Goal: Information Seeking & Learning: Learn about a topic

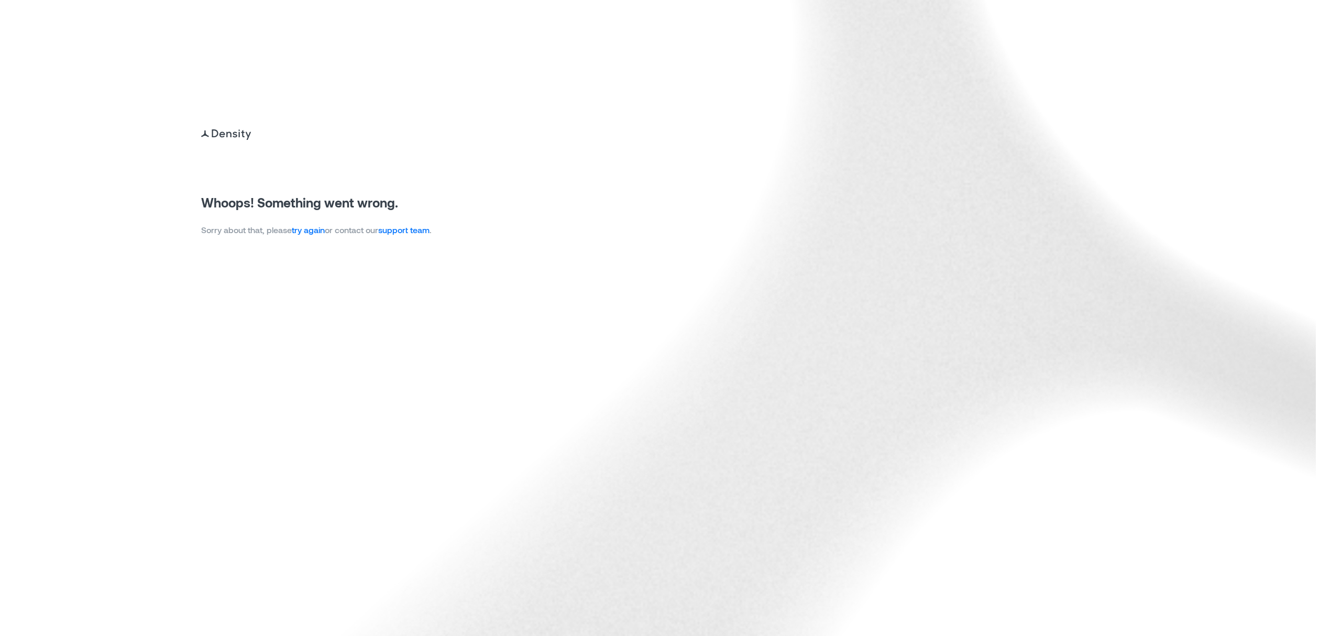
click at [298, 229] on link "try again" at bounding box center [308, 230] width 33 height 10
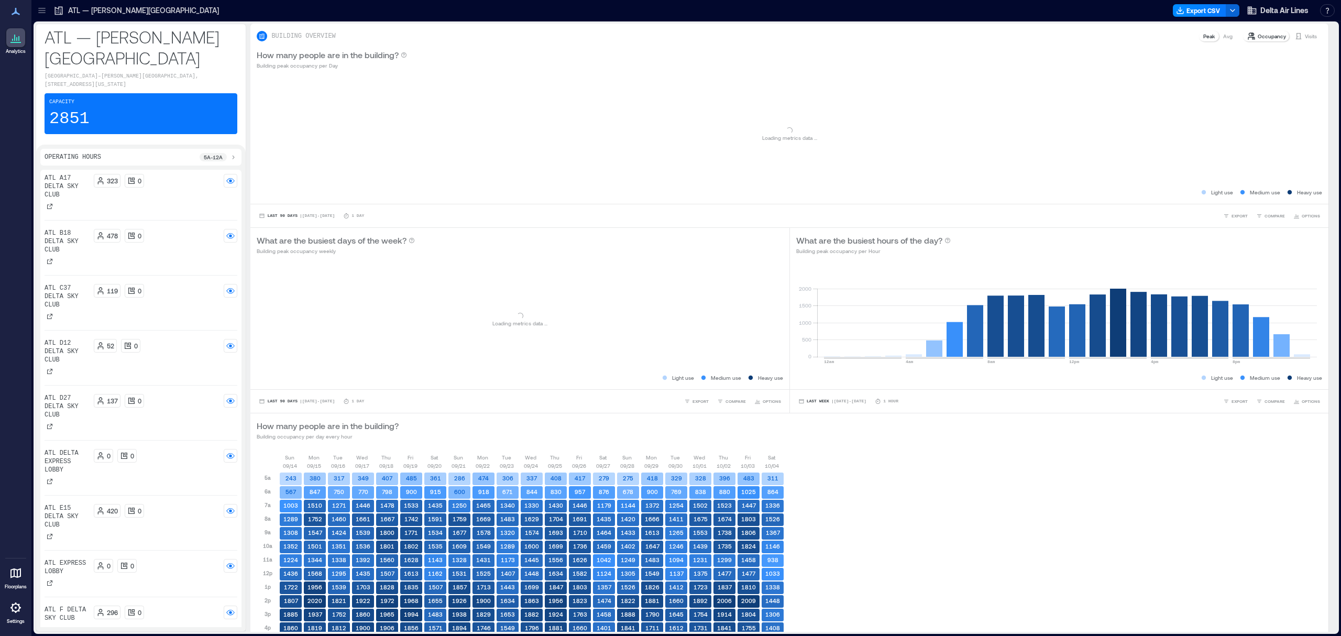
click at [95, 9] on p "ATL — Hartsfield-Jackson Atlanta International Airport" at bounding box center [143, 10] width 151 height 10
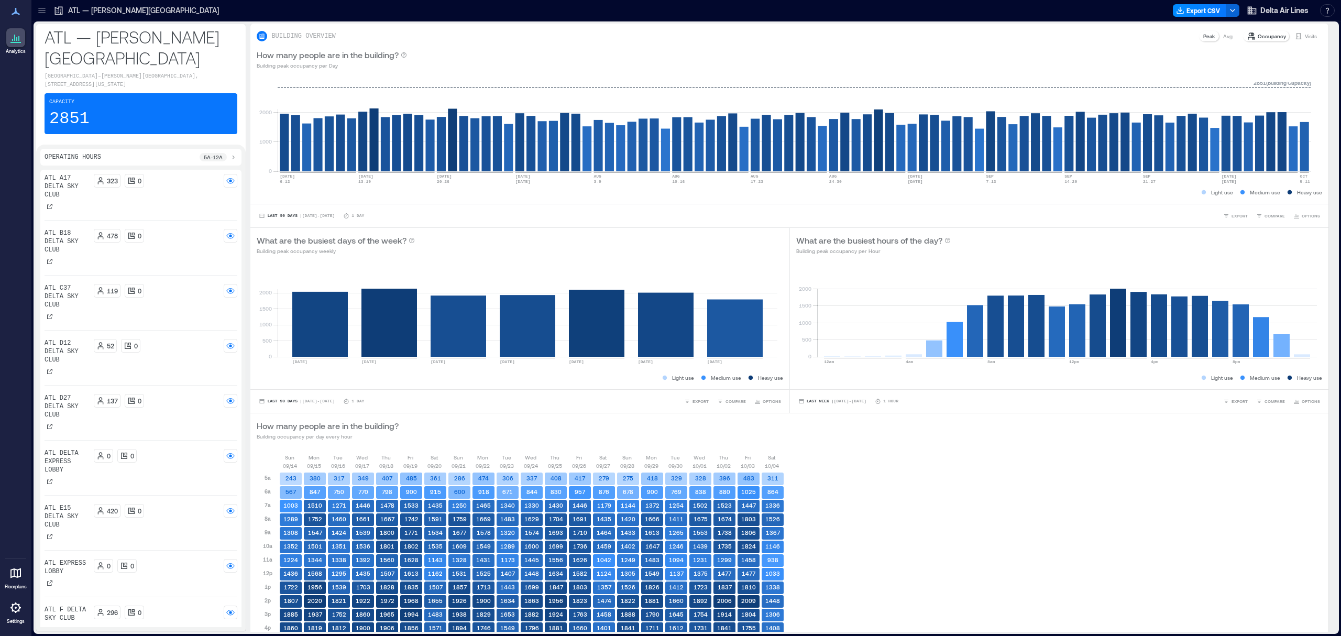
click at [54, 7] on icon at bounding box center [58, 10] width 10 height 10
click at [43, 8] on icon at bounding box center [41, 8] width 7 height 1
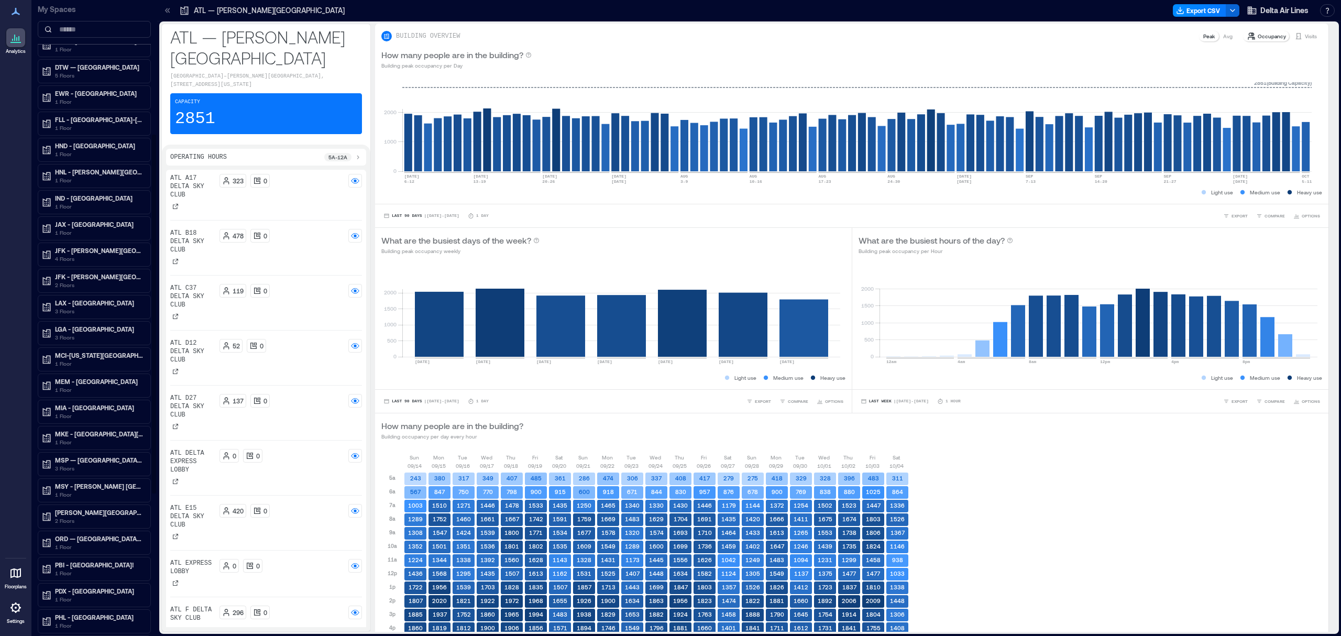
scroll to position [279, 0]
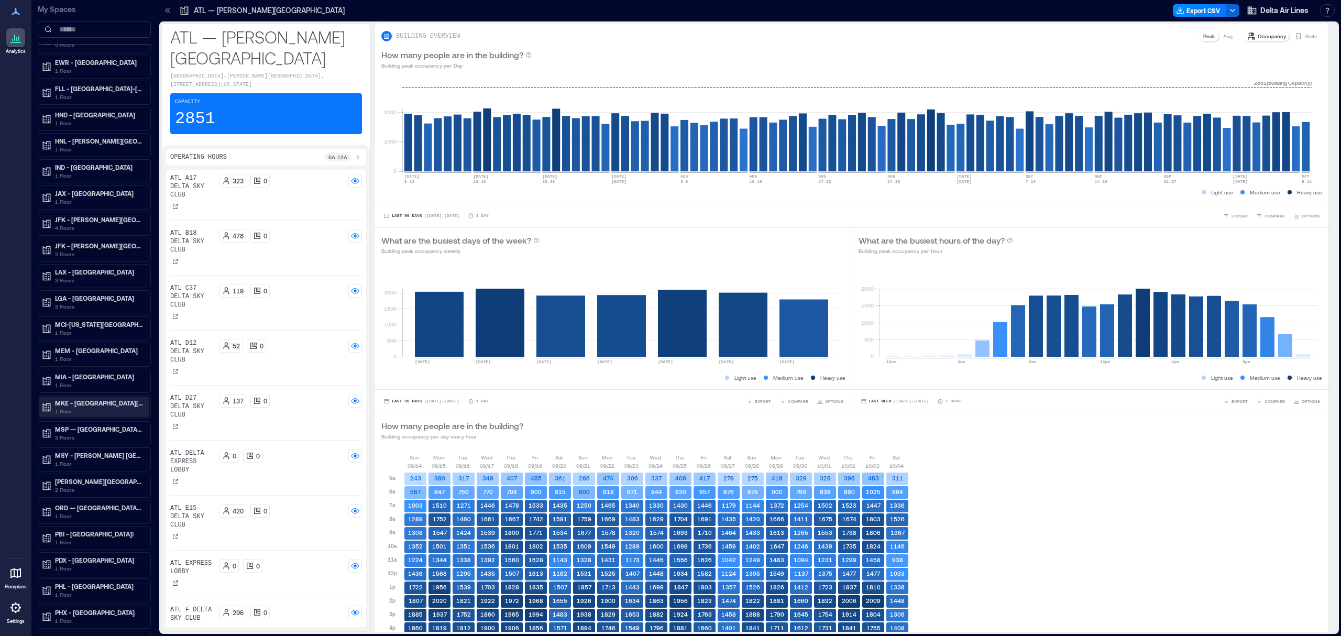
click at [82, 407] on p "MKE - General Mitchell International Airport" at bounding box center [99, 403] width 88 height 8
click at [84, 445] on p "MKE Delta Sky Club" at bounding box center [82, 440] width 56 height 8
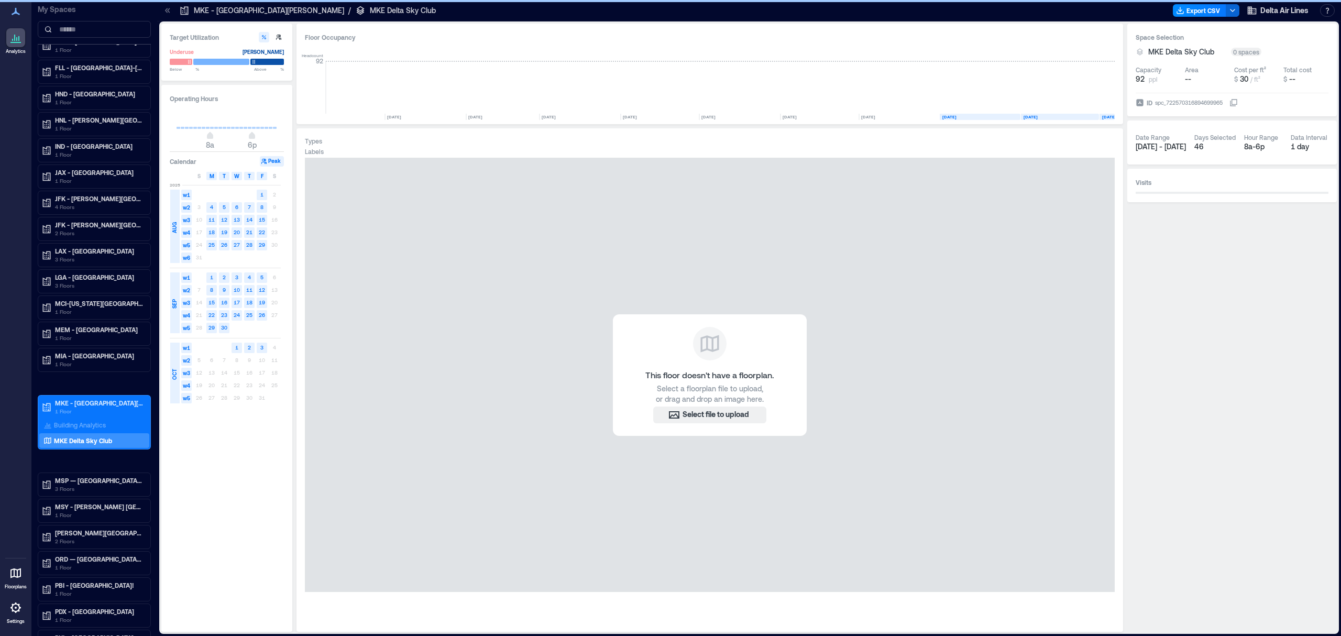
scroll to position [258, 0]
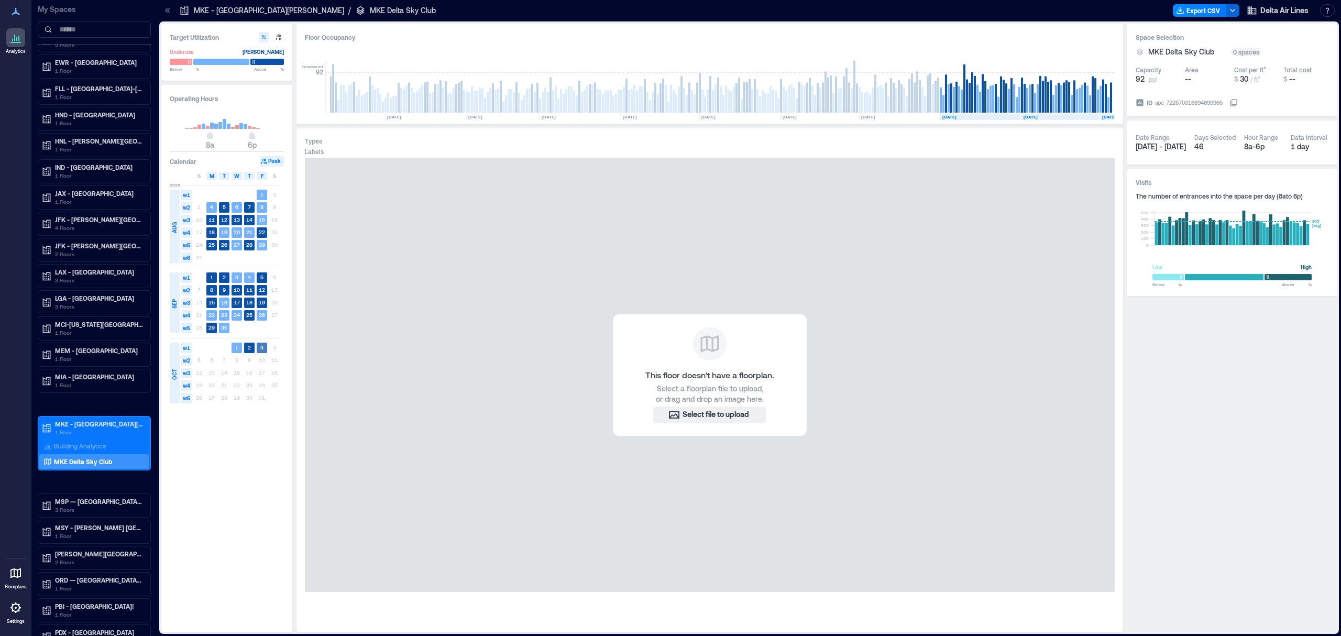
click at [263, 346] on text "3" at bounding box center [261, 347] width 3 height 6
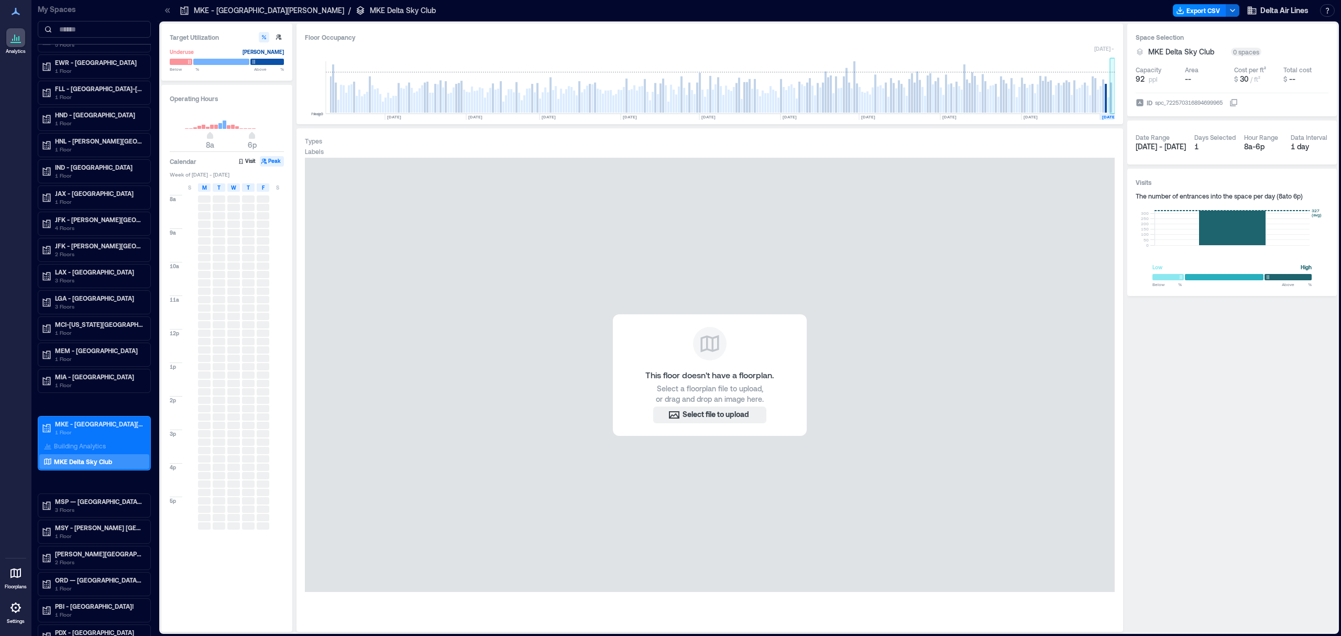
click at [1111, 96] on rect at bounding box center [1111, 98] width 2 height 30
